Goal: Use online tool/utility: Utilize a website feature to perform a specific function

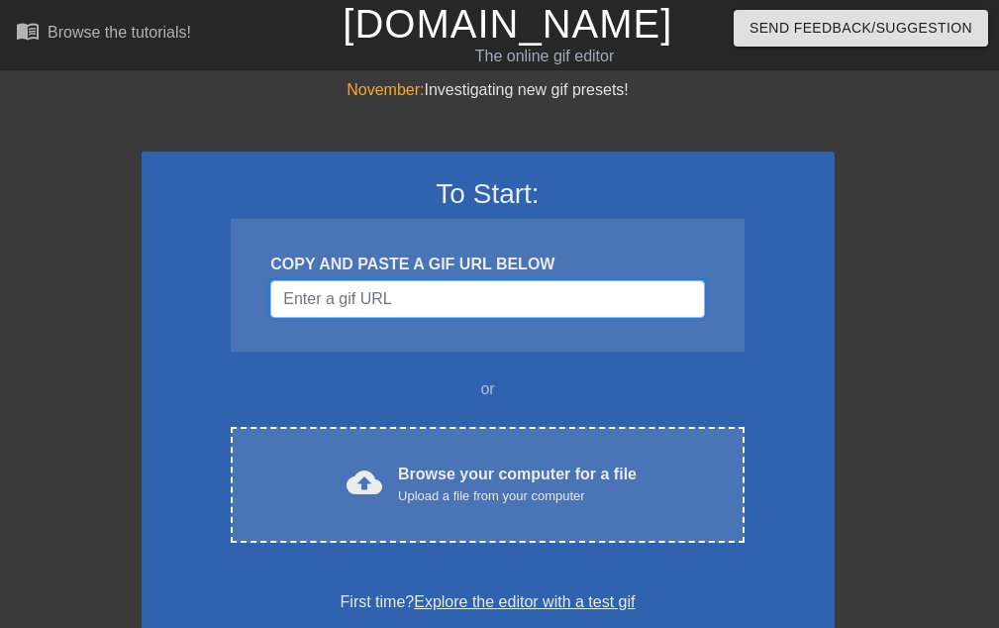
click at [319, 307] on input "Username" at bounding box center [487, 299] width 434 height 38
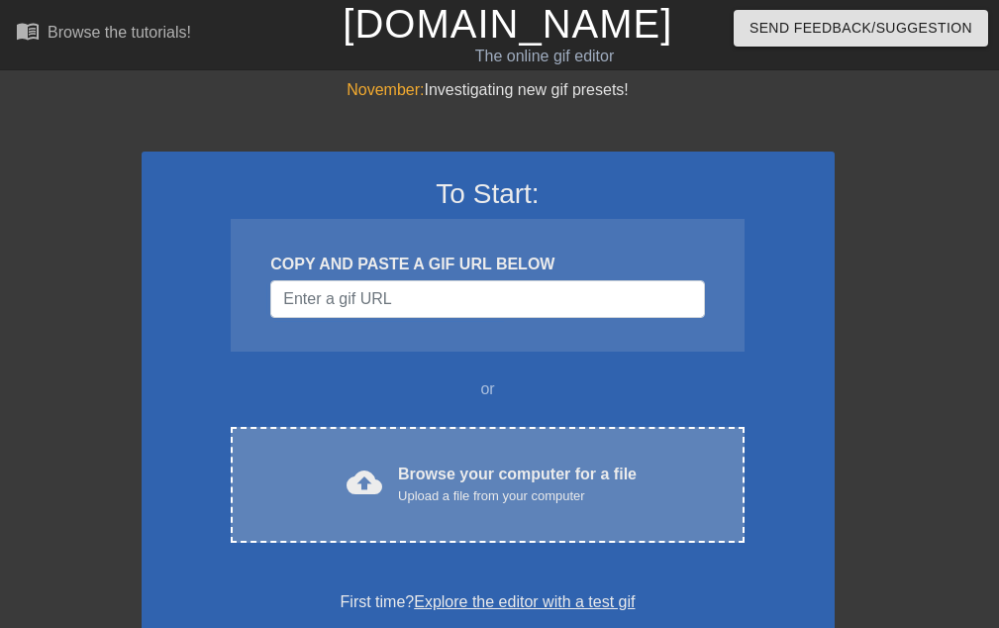
click at [344, 444] on div "cloud_upload Browse your computer for a file Upload a file from your computer C…" at bounding box center [487, 485] width 513 height 116
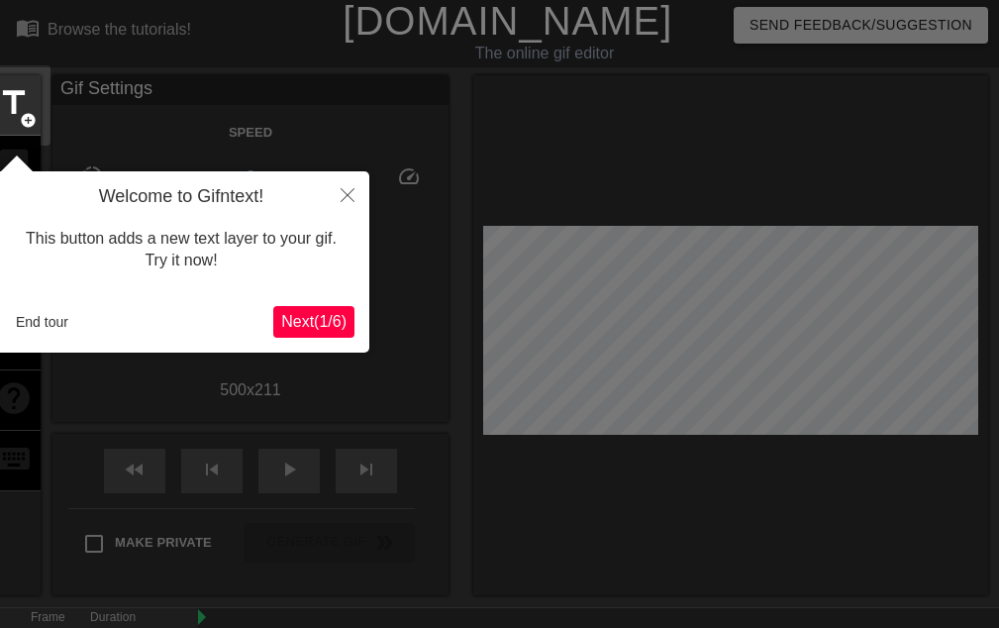
scroll to position [49, 0]
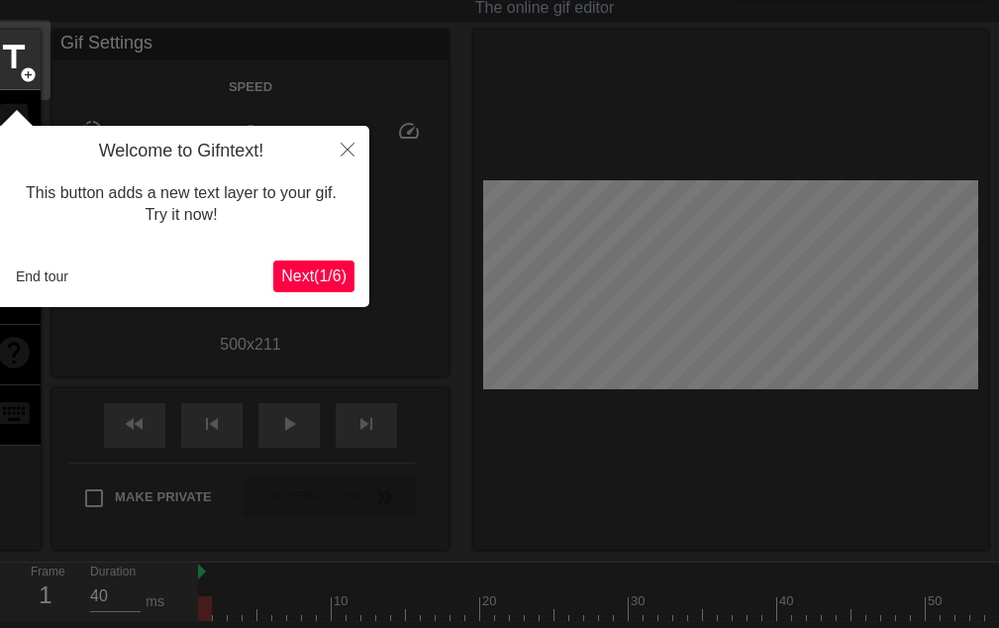
click at [327, 176] on div "This button adds a new text layer to your gif. Try it now!" at bounding box center [181, 204] width 346 height 84
click at [339, 155] on button "Close" at bounding box center [348, 149] width 44 height 46
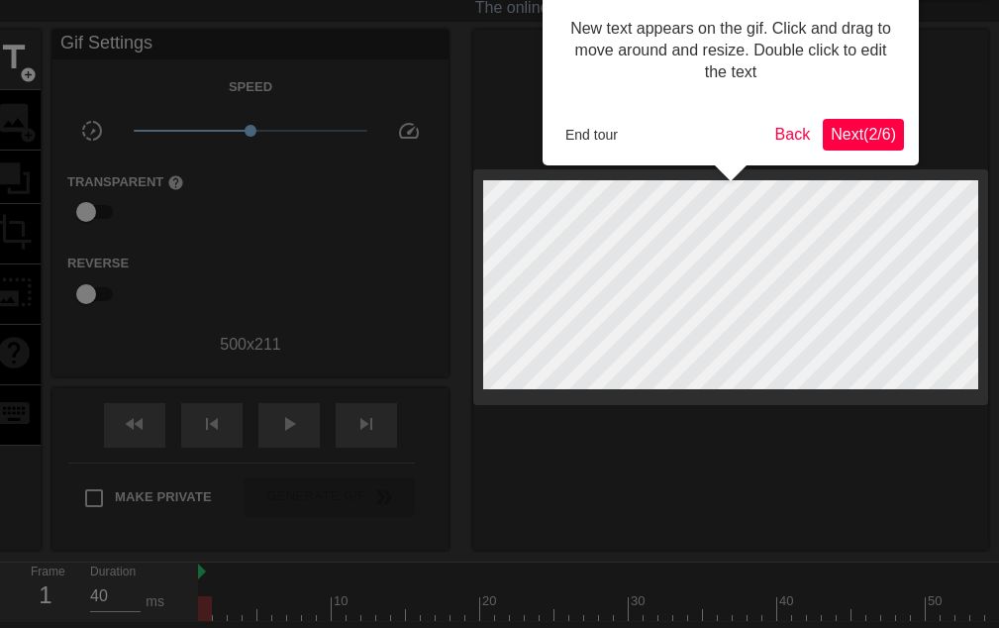
scroll to position [0, 0]
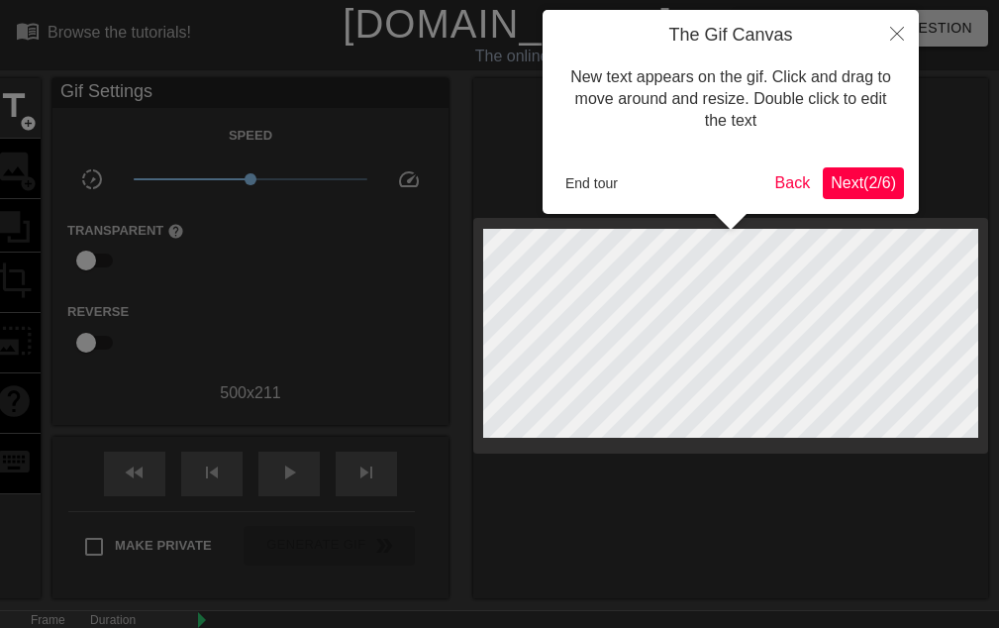
click at [832, 175] on span "Next ( 2 / 6 )" at bounding box center [863, 182] width 65 height 17
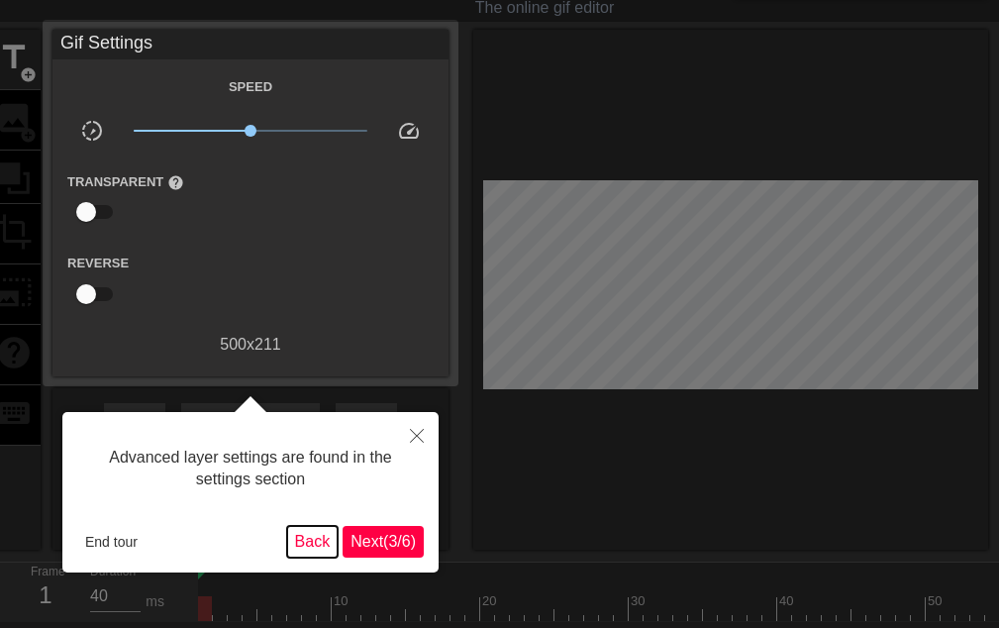
click at [297, 534] on button "Back" at bounding box center [312, 542] width 51 height 32
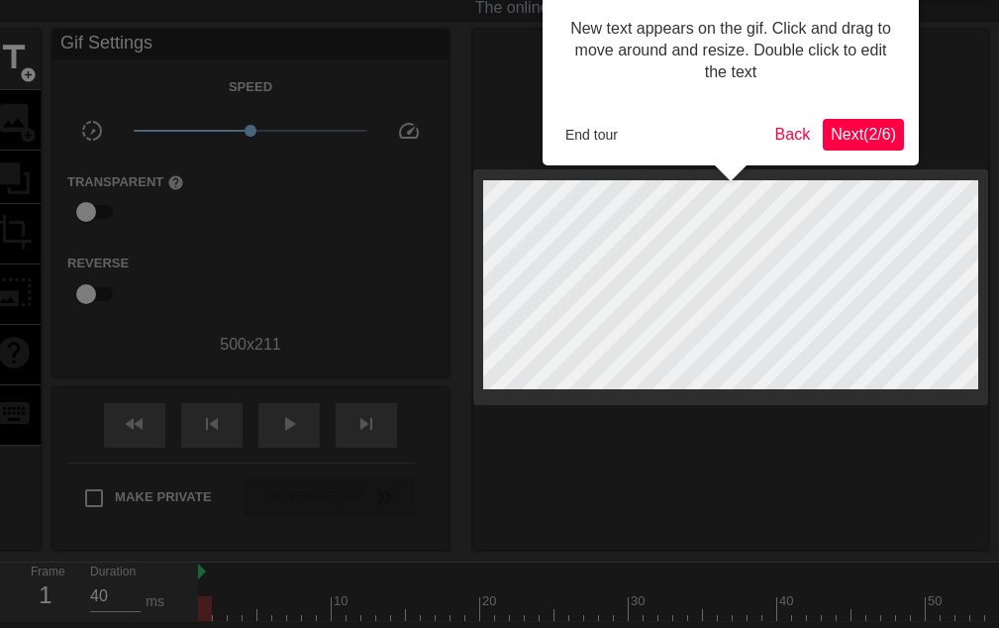
scroll to position [0, 0]
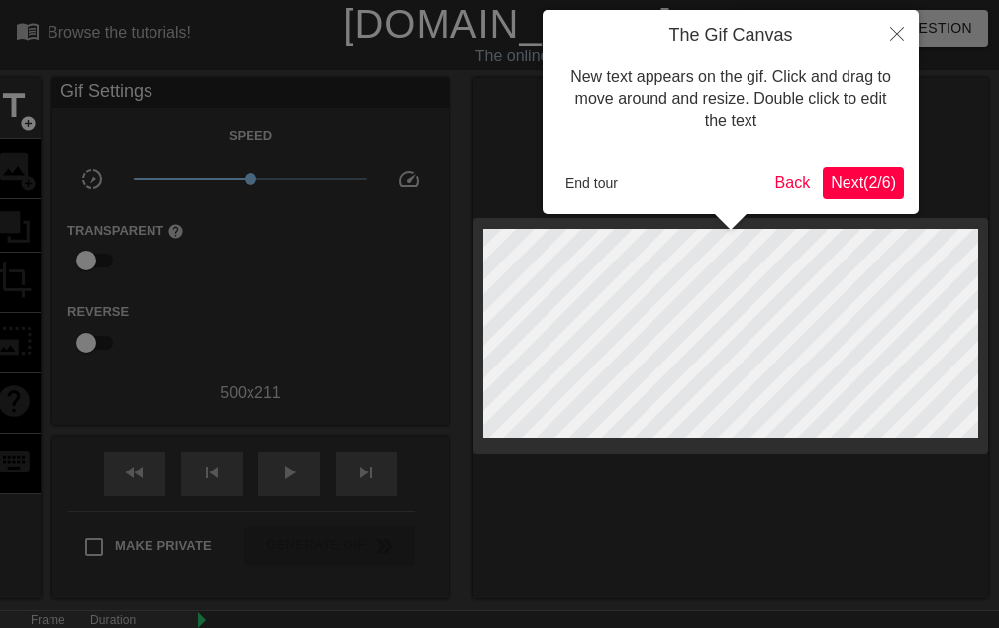
click at [847, 174] on span "Next ( 2 / 6 )" at bounding box center [863, 182] width 65 height 17
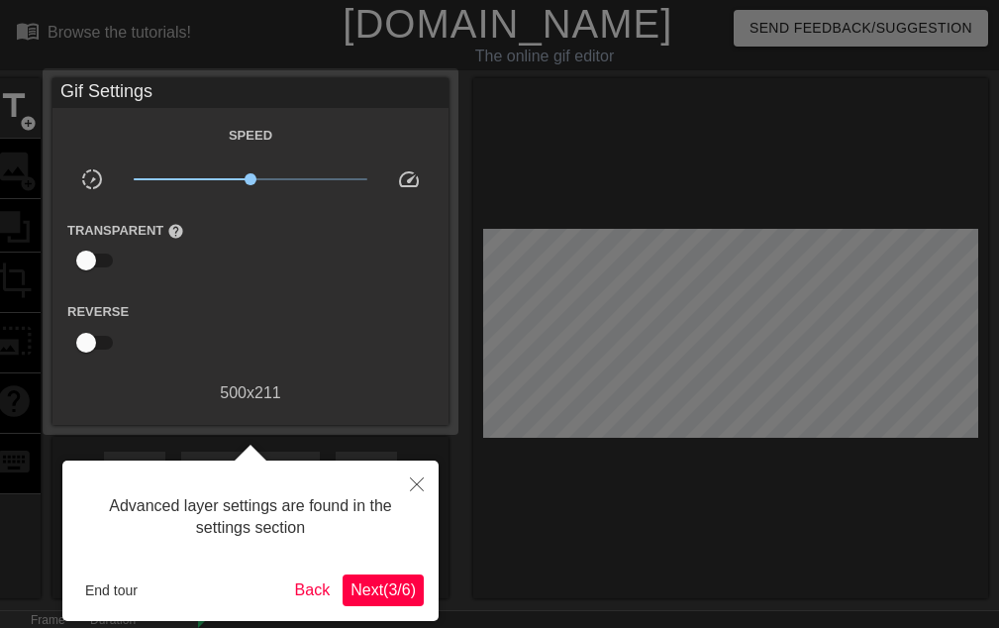
scroll to position [49, 0]
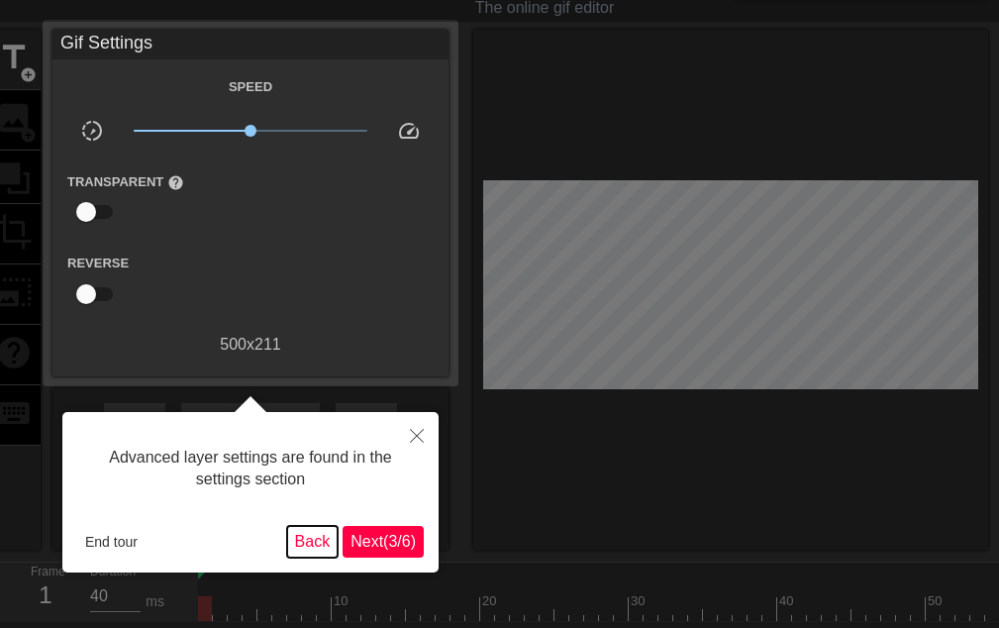
click at [309, 544] on button "Back" at bounding box center [312, 542] width 51 height 32
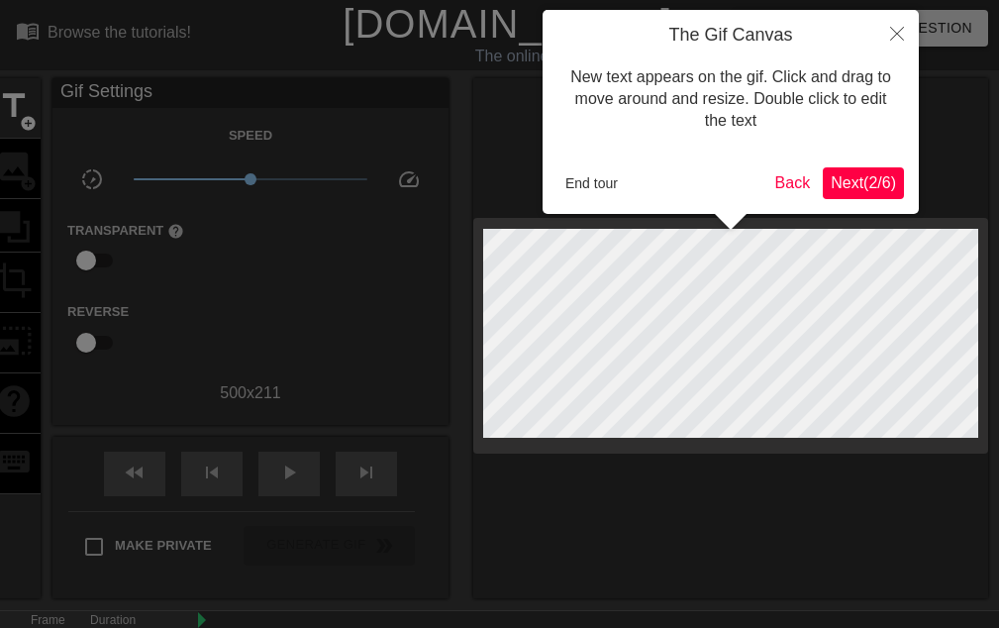
click at [852, 183] on span "Next ( 2 / 6 )" at bounding box center [863, 182] width 65 height 17
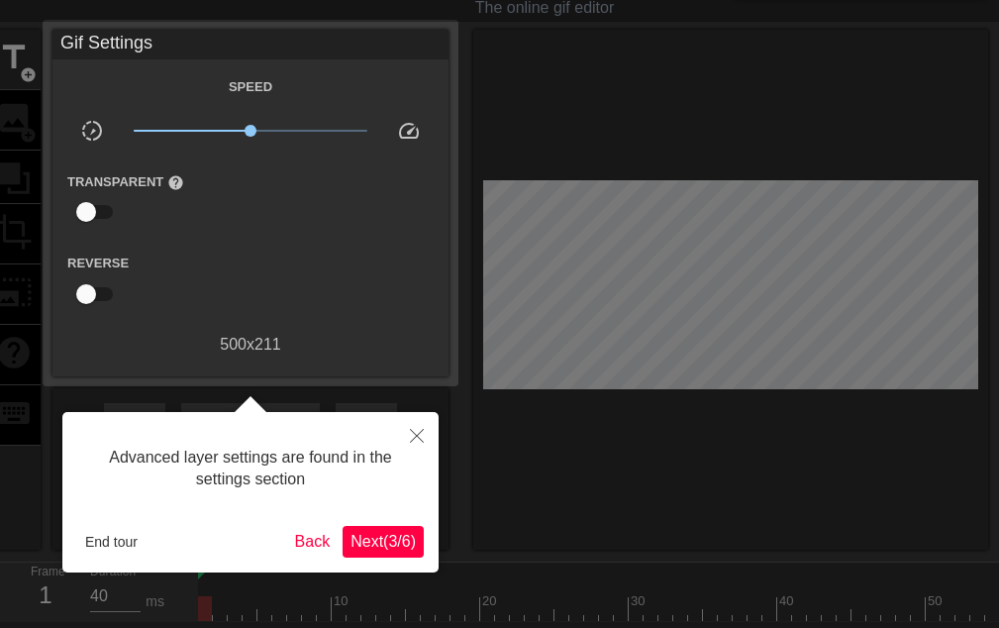
click at [377, 550] on button "Next ( 3 / 6 )" at bounding box center [383, 542] width 81 height 32
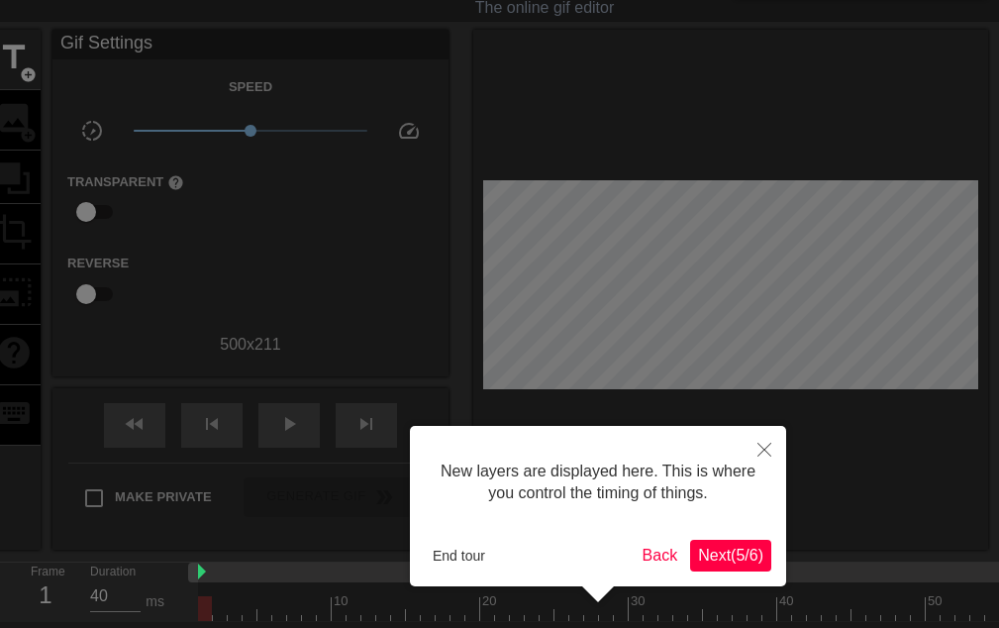
scroll to position [17, 0]
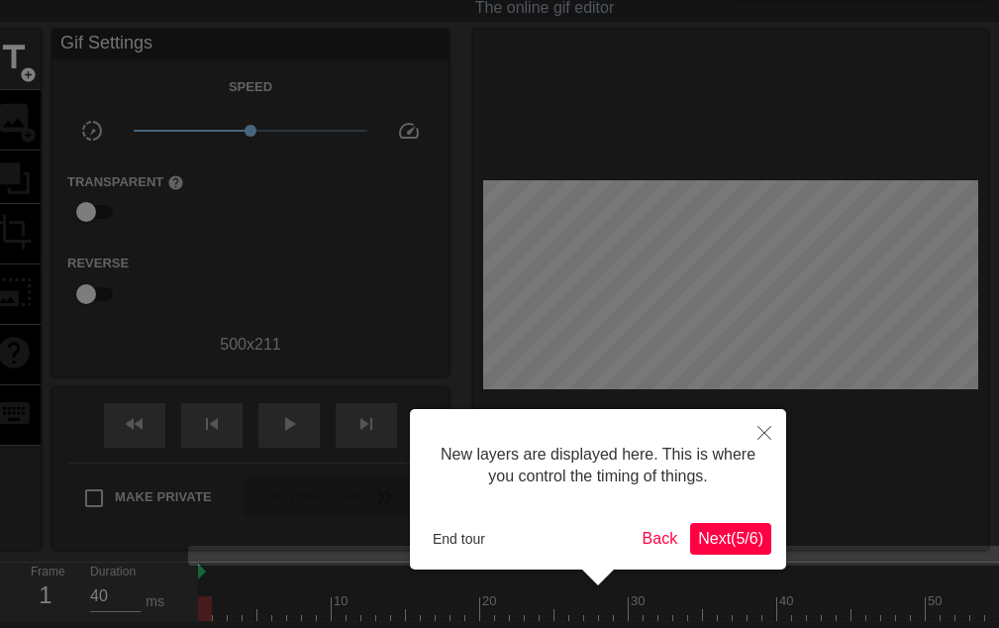
click at [725, 546] on button "Next ( 5 / 6 )" at bounding box center [730, 539] width 81 height 32
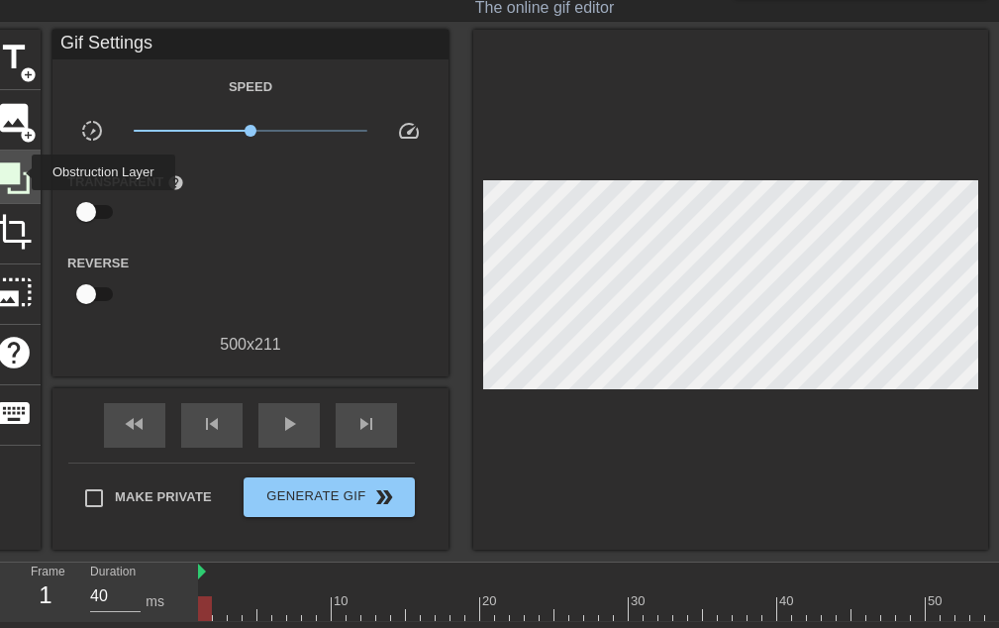
click at [19, 172] on icon at bounding box center [14, 178] width 32 height 32
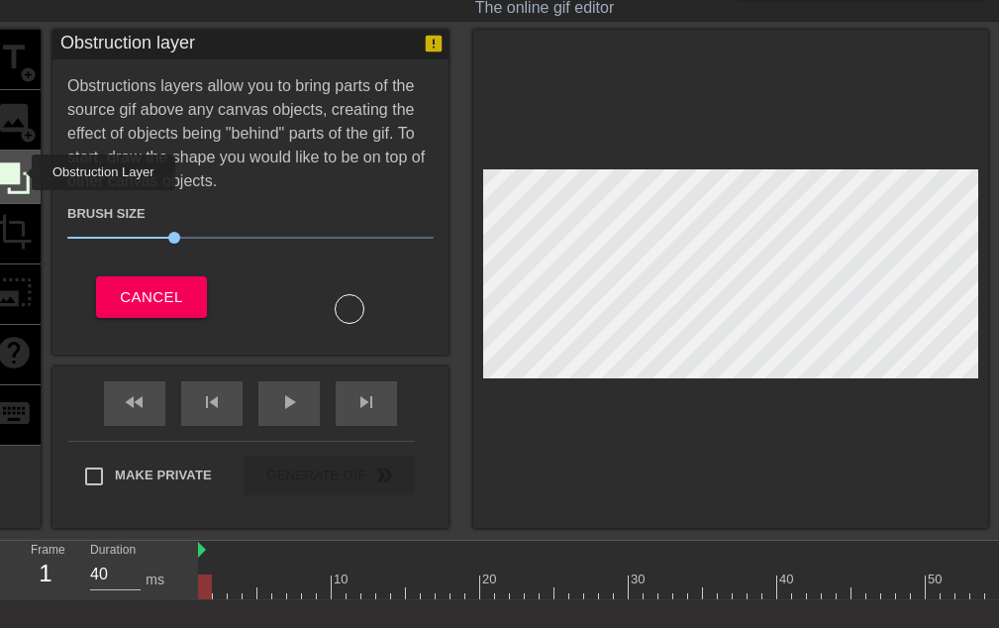
click at [19, 172] on icon at bounding box center [14, 178] width 32 height 32
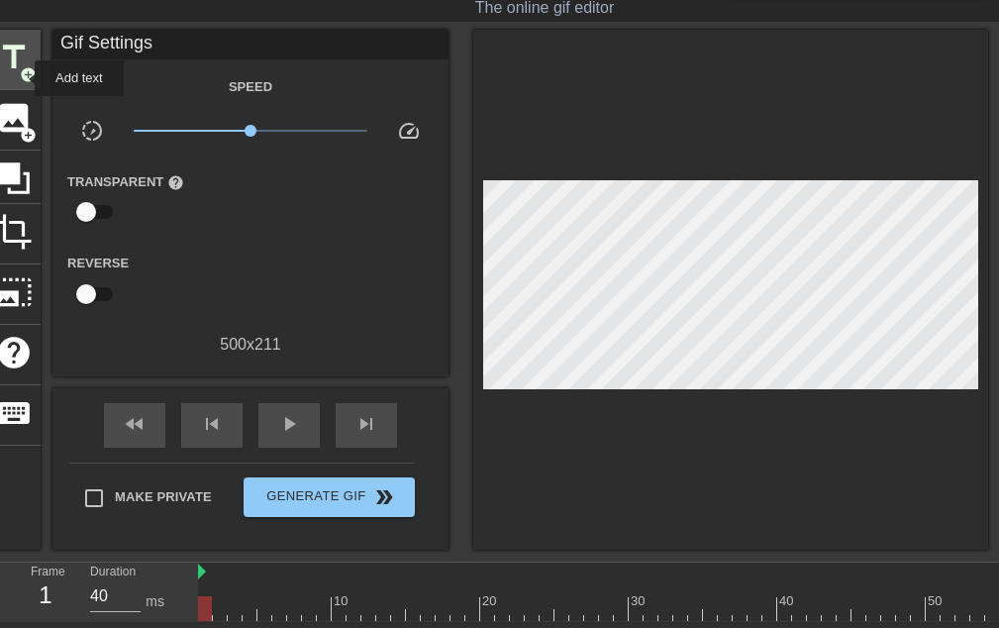
click at [22, 78] on span "add_circle" at bounding box center [28, 74] width 17 height 17
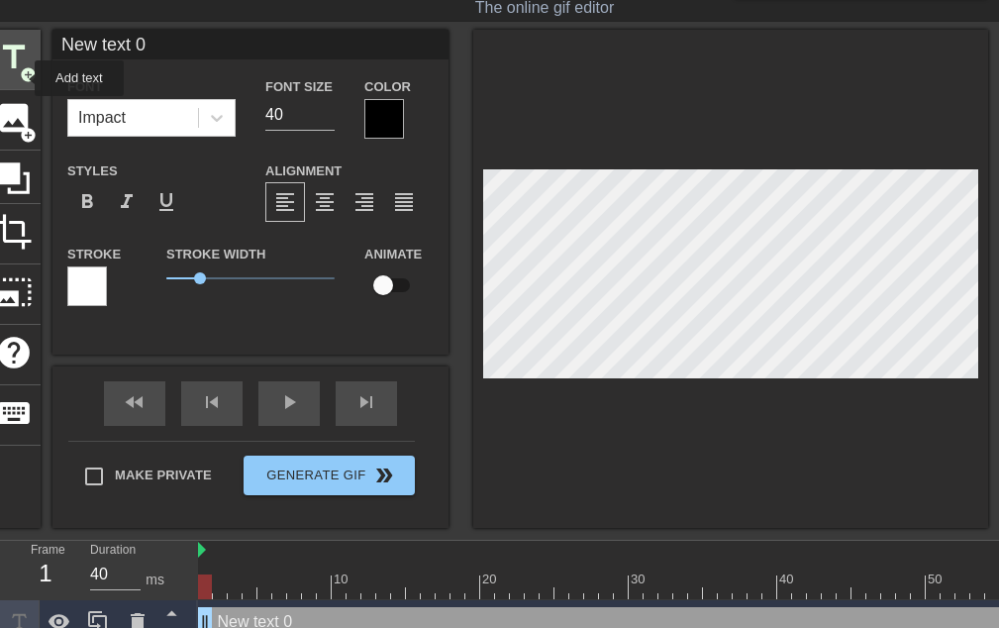
scroll to position [0, 0]
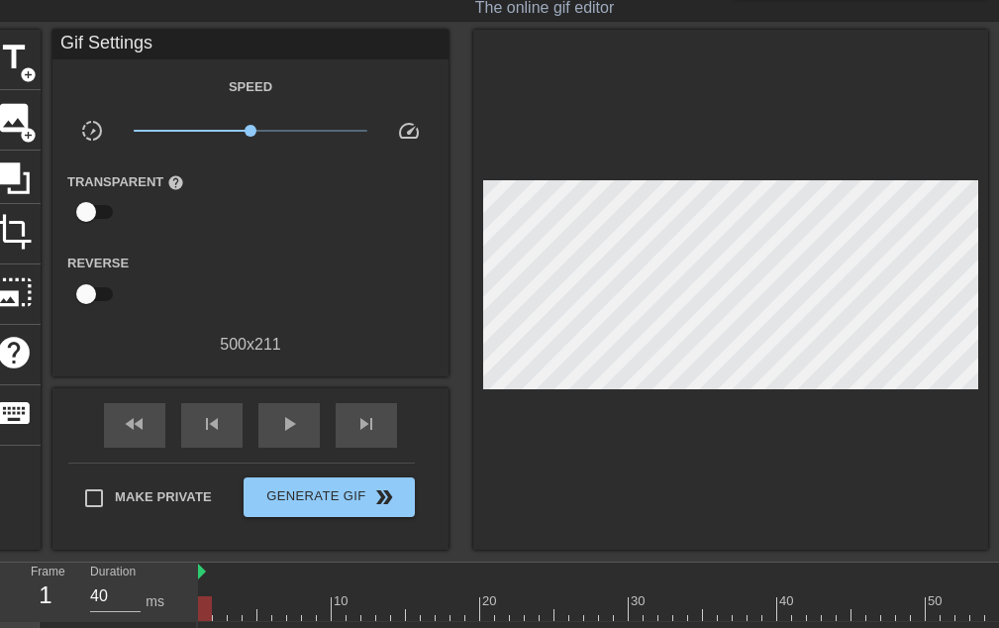
click at [613, 119] on div at bounding box center [730, 290] width 515 height 520
click at [0, 248] on span "crop" at bounding box center [14, 232] width 38 height 38
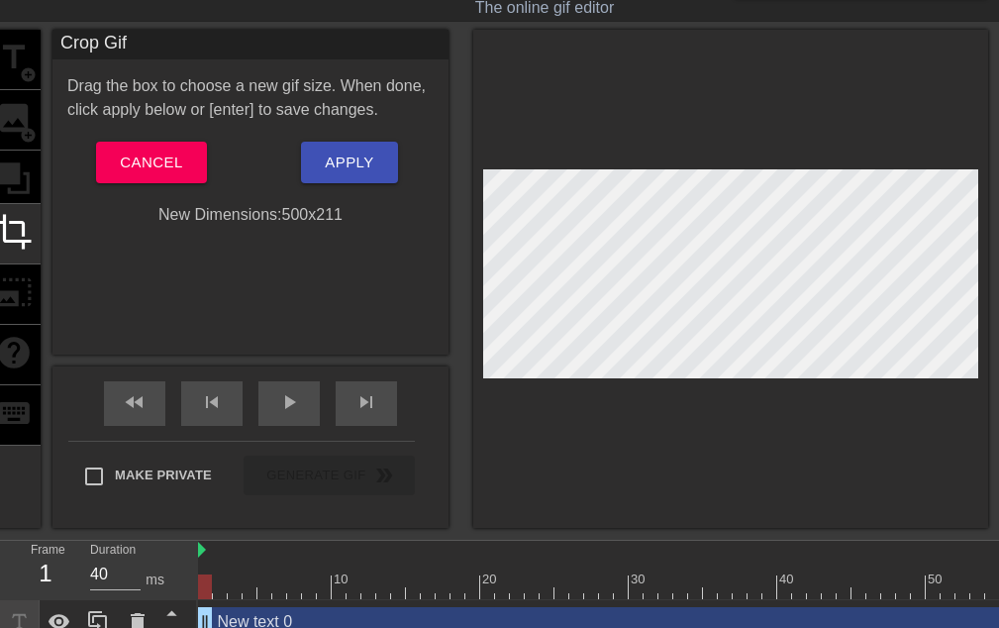
click at [623, 195] on div at bounding box center [730, 273] width 495 height 209
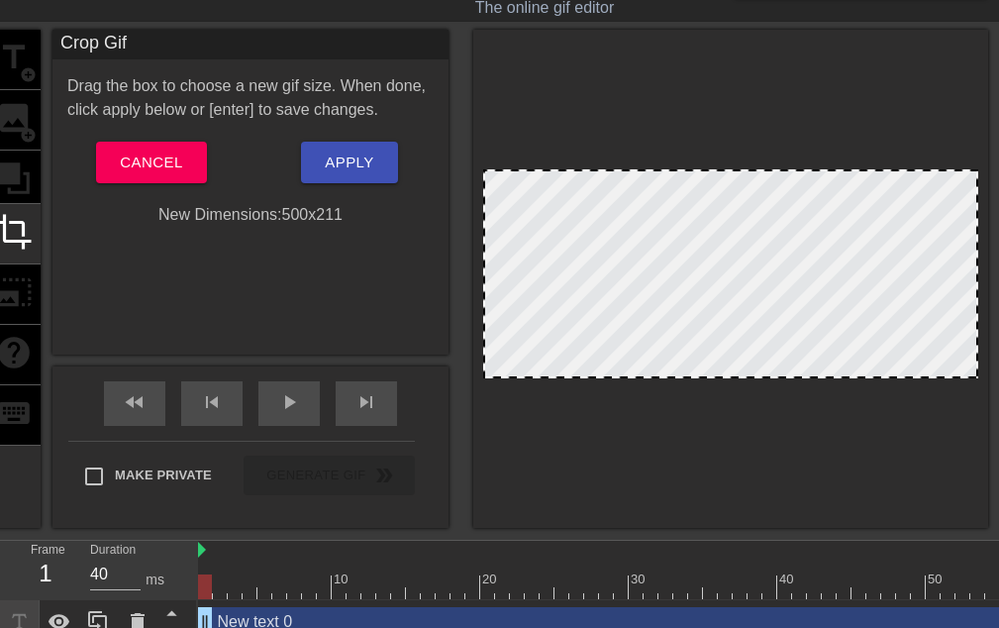
drag, startPoint x: 689, startPoint y: 174, endPoint x: 687, endPoint y: 157, distance: 16.9
click at [687, 157] on div at bounding box center [730, 279] width 515 height 498
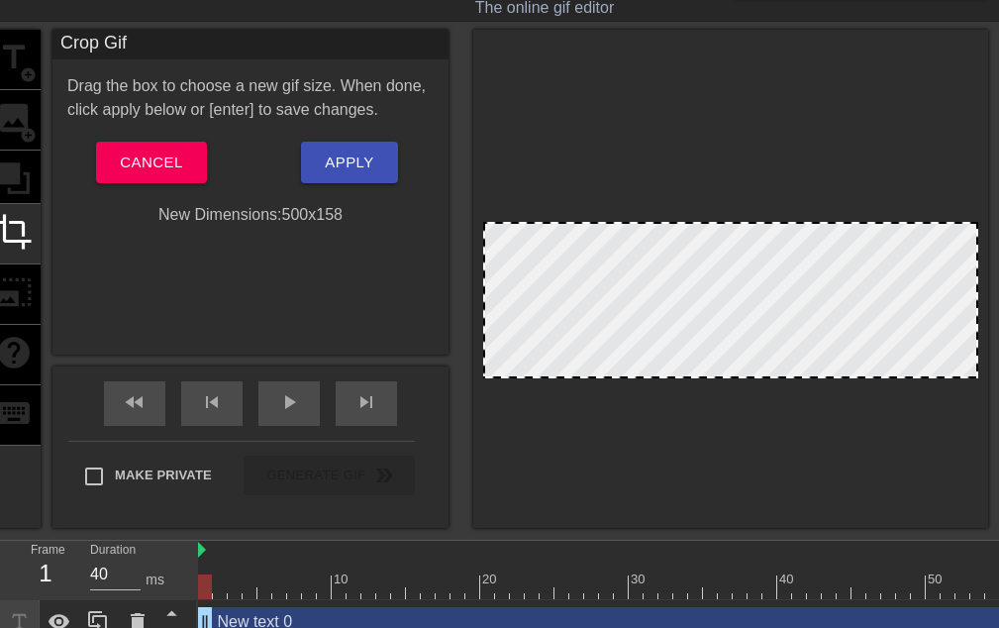
drag, startPoint x: 683, startPoint y: 174, endPoint x: 684, endPoint y: 227, distance: 52.5
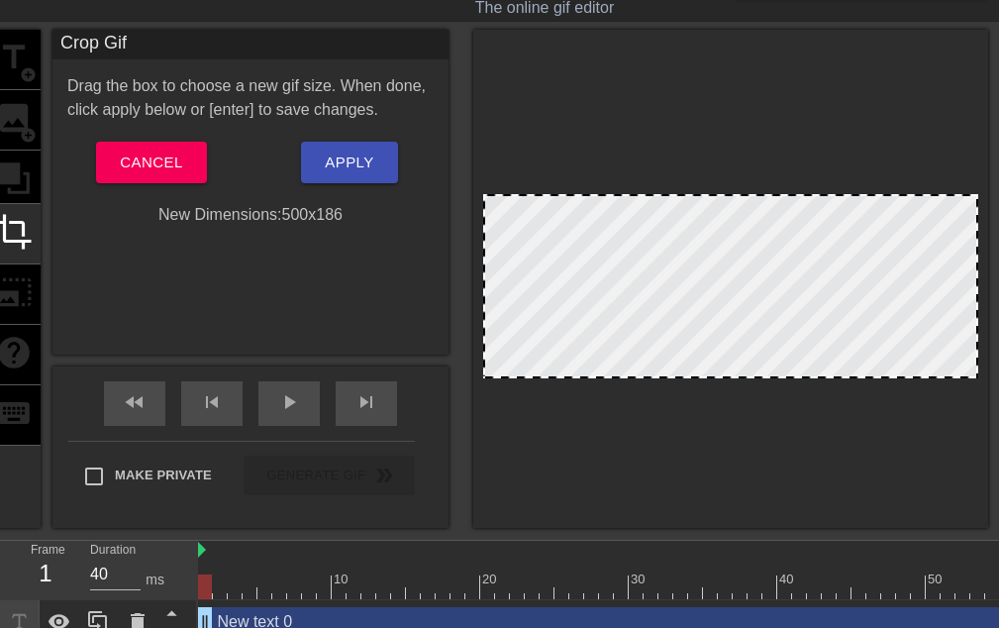
drag, startPoint x: 684, startPoint y: 227, endPoint x: 684, endPoint y: 199, distance: 27.7
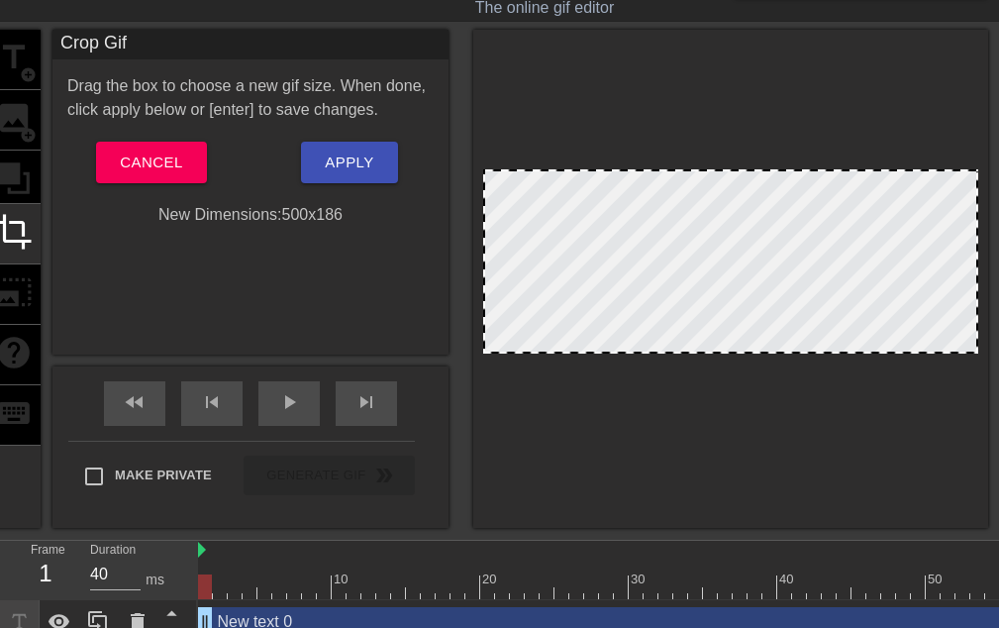
drag, startPoint x: 680, startPoint y: 201, endPoint x: 683, endPoint y: 141, distance: 60.5
click at [683, 141] on div at bounding box center [730, 279] width 515 height 498
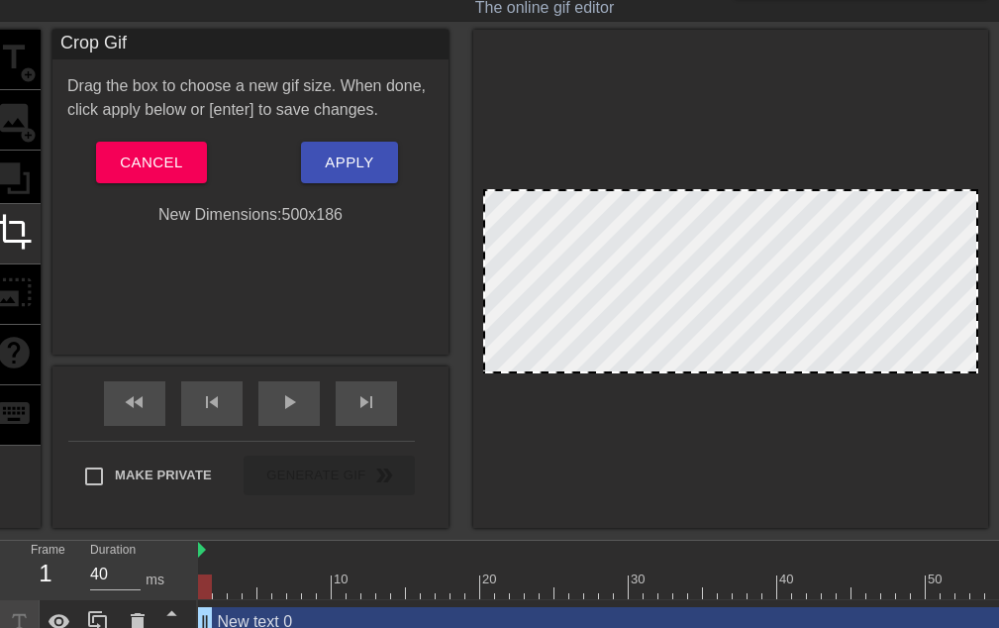
drag, startPoint x: 649, startPoint y: 195, endPoint x: 644, endPoint y: 232, distance: 37.0
click at [644, 232] on div at bounding box center [730, 281] width 495 height 184
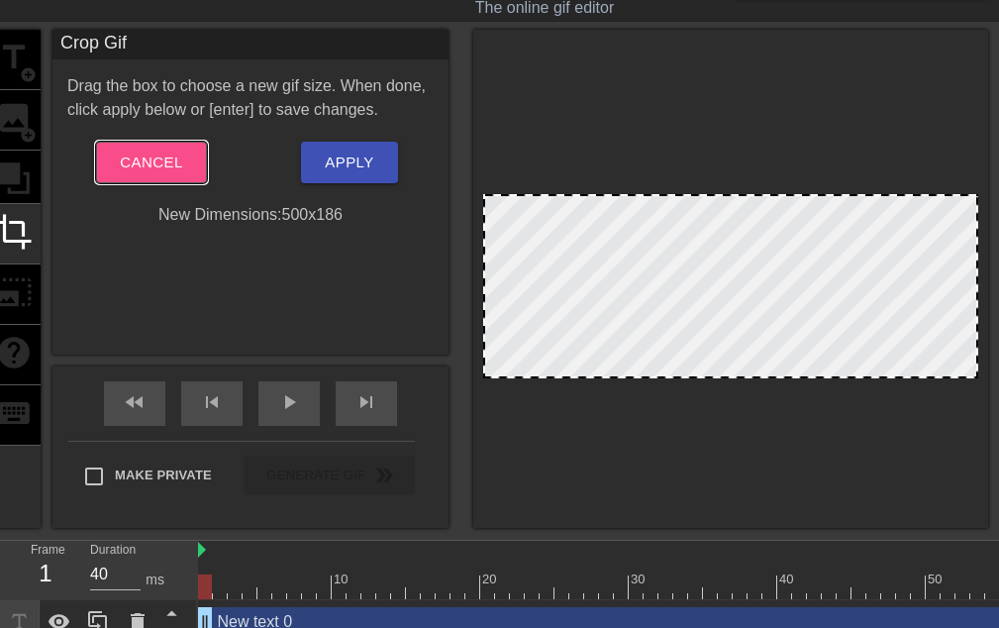
click at [152, 162] on span "Cancel" at bounding box center [151, 162] width 62 height 26
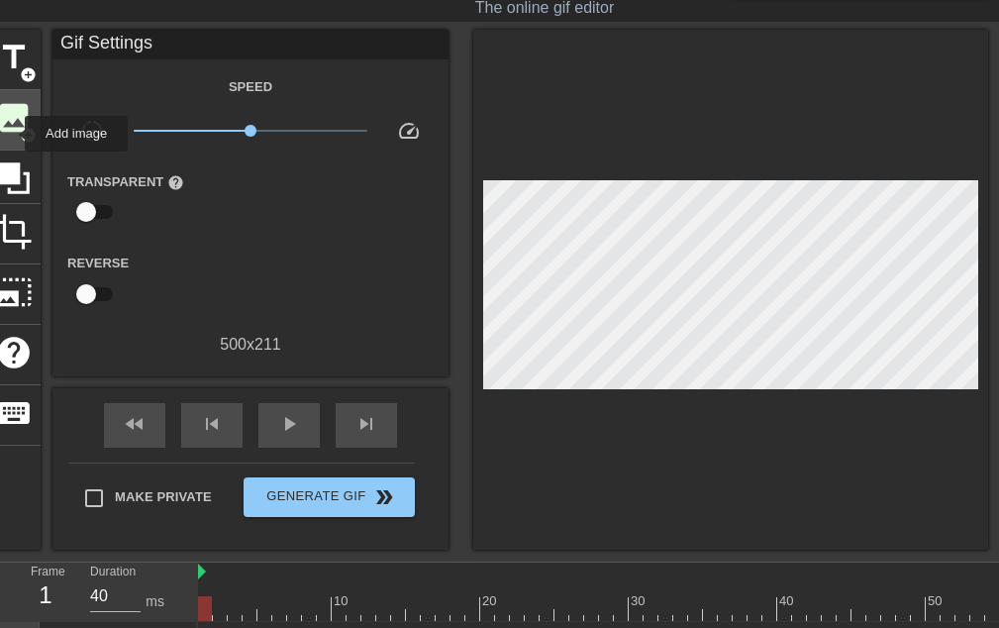
click at [12, 133] on span "image" at bounding box center [14, 118] width 38 height 38
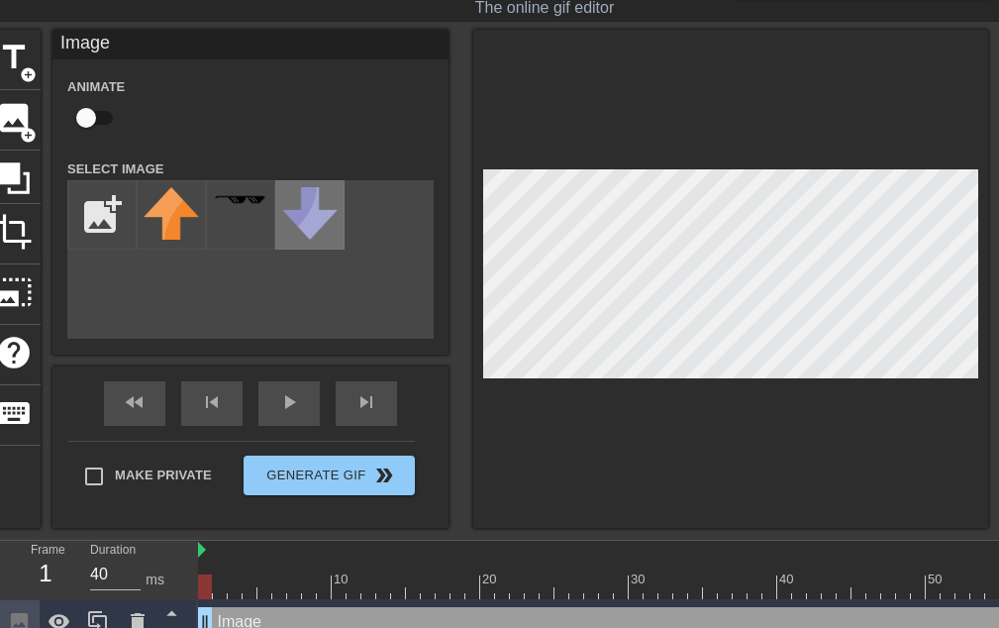
click at [309, 216] on img at bounding box center [309, 213] width 55 height 52
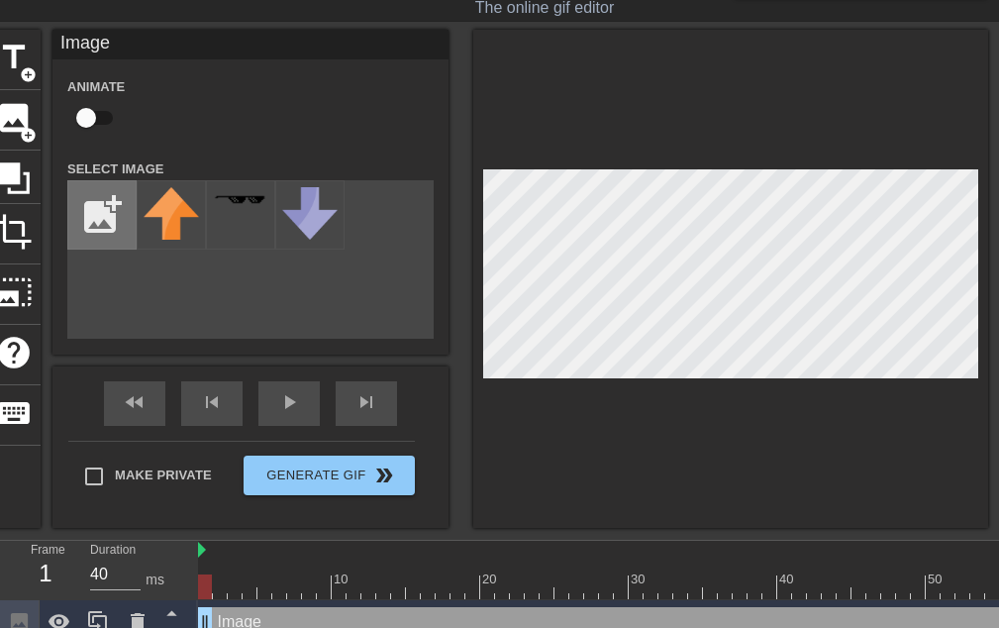
click at [108, 199] on input "file" at bounding box center [101, 214] width 67 height 67
type input "C:\fakepath\tumblr_pp13qcaewR1sg72o9o5_4001-ezgif.com-webp-to-gif-converter.gif"
